Goal: Communication & Community: Participate in discussion

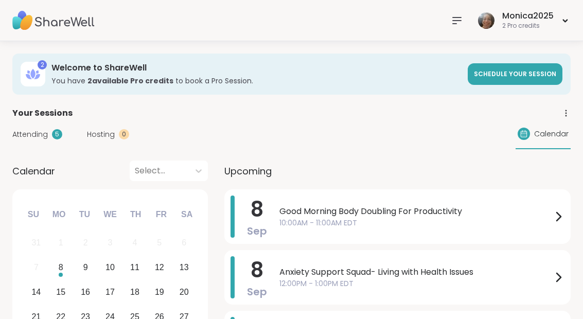
click at [399, 214] on span "Good Morning Body Doubling For Productivity" at bounding box center [415, 211] width 273 height 12
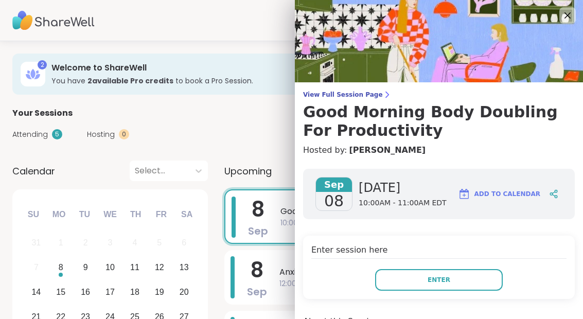
click at [420, 286] on button "Enter" at bounding box center [439, 280] width 128 height 22
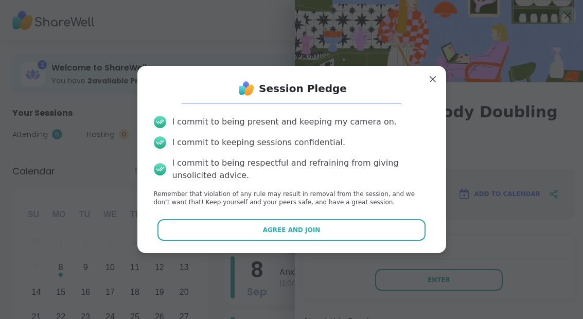
click at [343, 222] on button "Agree and Join" at bounding box center [291, 230] width 268 height 22
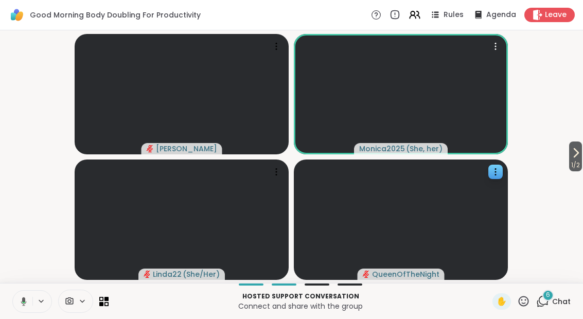
click at [550, 295] on span "6" at bounding box center [548, 295] width 4 height 9
click at [550, 298] on span "6" at bounding box center [548, 295] width 4 height 9
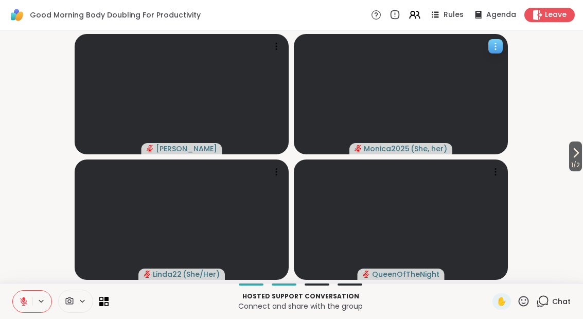
click at [492, 48] on icon at bounding box center [495, 46] width 10 height 10
click at [551, 136] on video-player-container "1 / 2 Adrienne_QueenOfTheDawn Monica2025 ( She, her ) Linda22 ( She/Her ) Queen…" at bounding box center [291, 156] width 571 height 244
click at [571, 165] on span "1 / 2" at bounding box center [575, 165] width 13 height 12
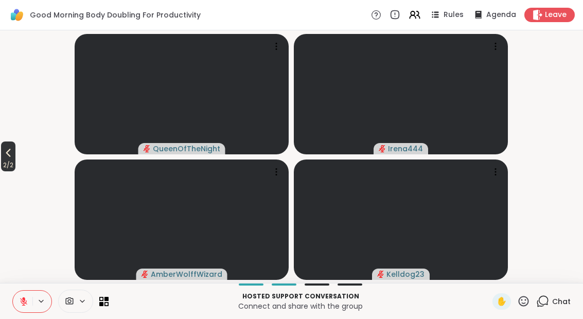
click at [15, 160] on span "2 / 2" at bounding box center [8, 165] width 14 height 12
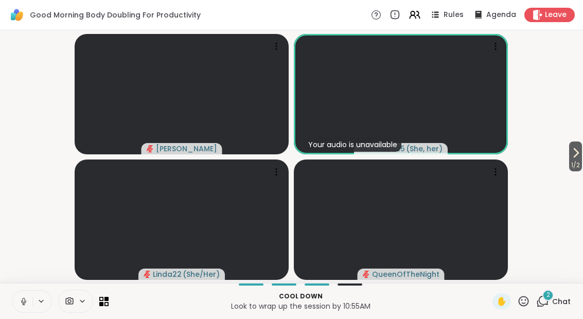
click at [553, 299] on span "Chat" at bounding box center [561, 301] width 19 height 10
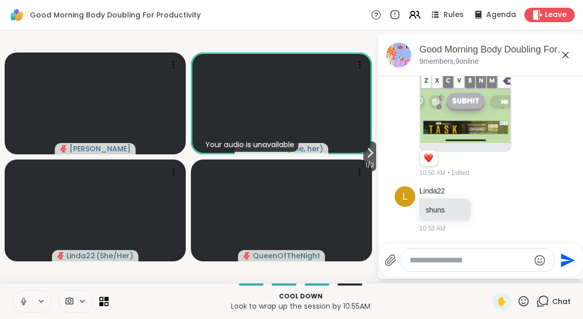
scroll to position [2197, 0]
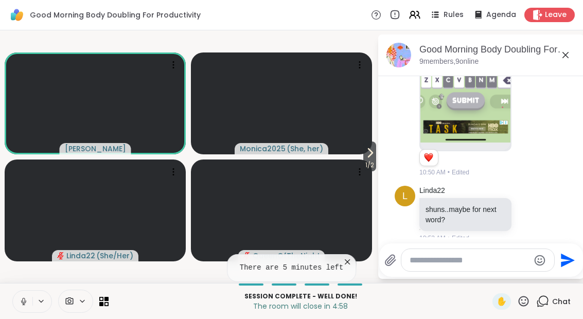
click at [437, 266] on div at bounding box center [477, 260] width 153 height 22
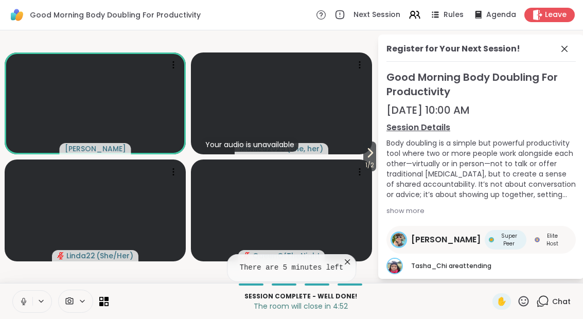
click at [28, 302] on button at bounding box center [23, 302] width 20 height 22
click at [569, 53] on icon at bounding box center [564, 49] width 12 height 12
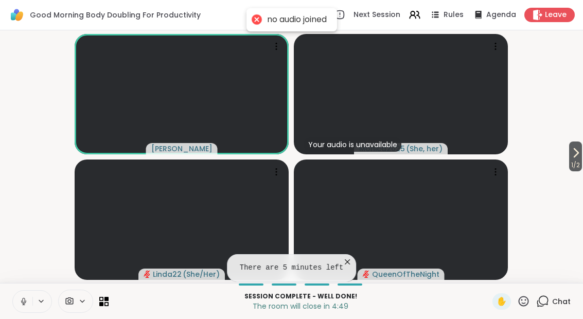
click at [21, 303] on icon at bounding box center [23, 301] width 9 height 9
click at [22, 302] on icon at bounding box center [23, 301] width 5 height 3
click at [558, 303] on span "Chat" at bounding box center [561, 301] width 19 height 10
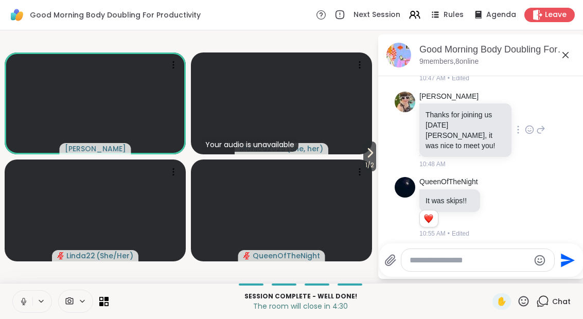
scroll to position [1939, 0]
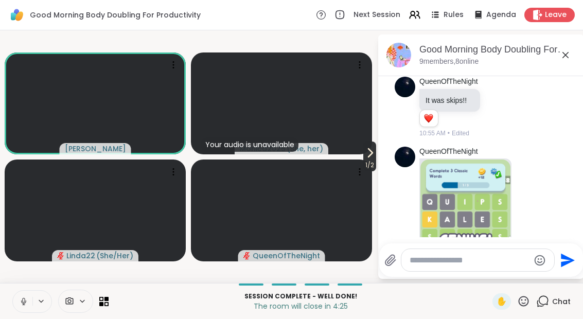
click at [372, 168] on span "1 / 2" at bounding box center [369, 165] width 13 height 12
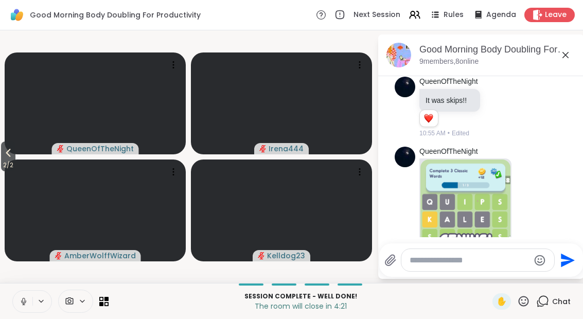
click at [13, 168] on span "2 / 2" at bounding box center [8, 165] width 14 height 12
click at [11, 158] on video-player-container "2 / 2 QueenOfTheNight Irena444 AmberWolffWizard Kelldog23" at bounding box center [188, 156] width 365 height 244
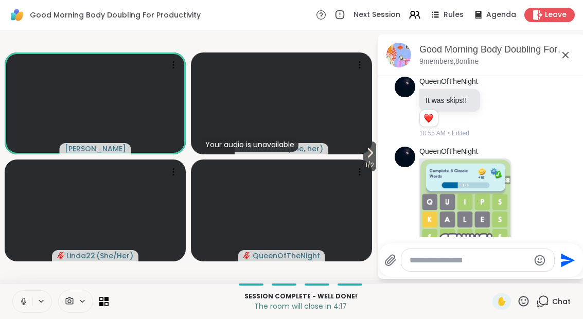
click at [10, 156] on video-player-container "1 / 2 Adrienne_QueenOfTheDawn Your audio is unavailable Monica2025 ( She, her )…" at bounding box center [188, 156] width 365 height 244
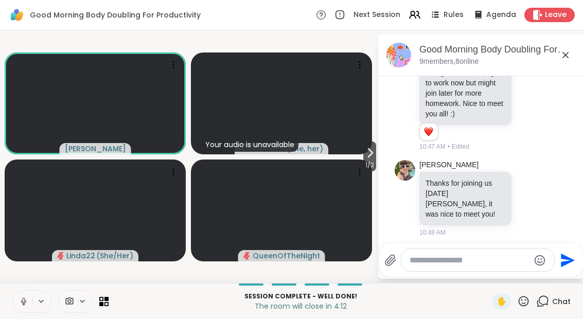
scroll to position [1713, 0]
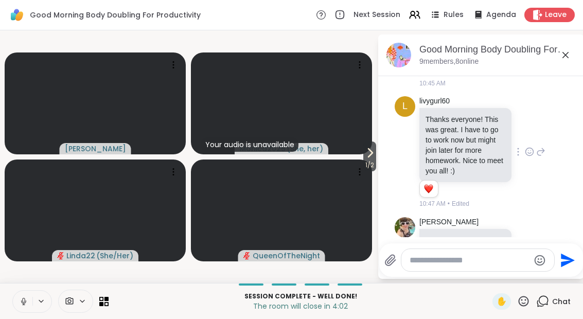
click at [535, 111] on div "livygurl60 Thanks everyone! This was great. I have to go to work now but might …" at bounding box center [482, 152] width 126 height 113
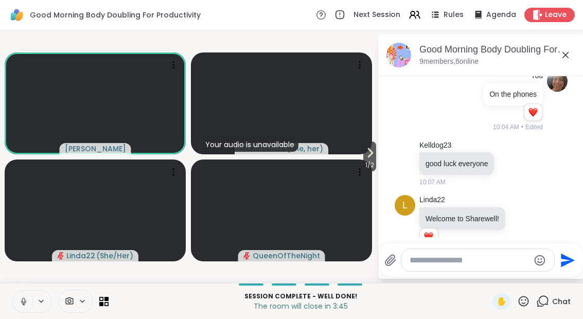
scroll to position [576, 0]
click at [439, 258] on textarea "Type your message" at bounding box center [470, 260] width 120 height 10
click at [426, 265] on textarea "Type your message" at bounding box center [470, 260] width 120 height 10
click at [27, 305] on icon at bounding box center [23, 301] width 9 height 9
